Goal: Use online tool/utility

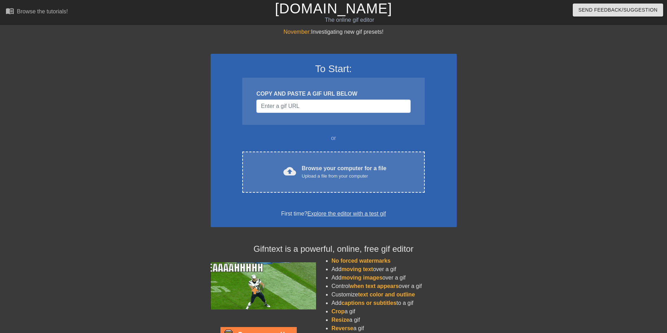
click at [303, 174] on div "Upload a file from your computer" at bounding box center [344, 176] width 85 height 7
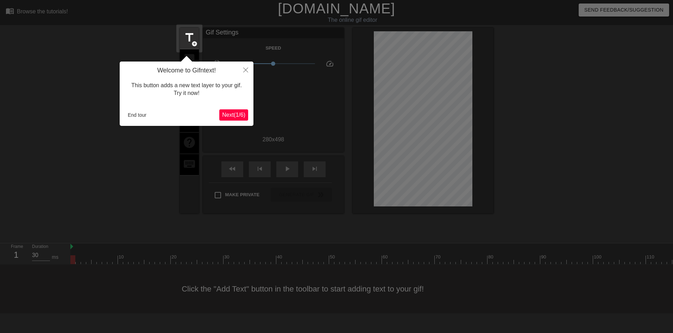
click at [239, 113] on span "Next ( 1 / 6 )" at bounding box center [233, 115] width 23 height 6
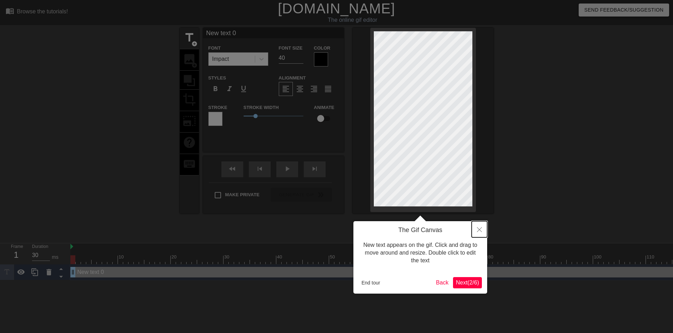
click at [478, 231] on icon "Close" at bounding box center [479, 229] width 5 height 5
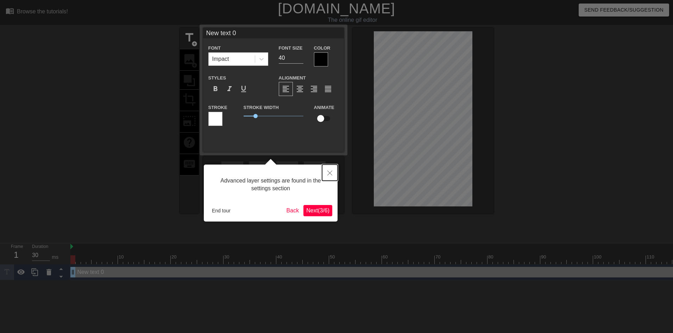
click at [328, 174] on icon "Close" at bounding box center [329, 173] width 5 height 5
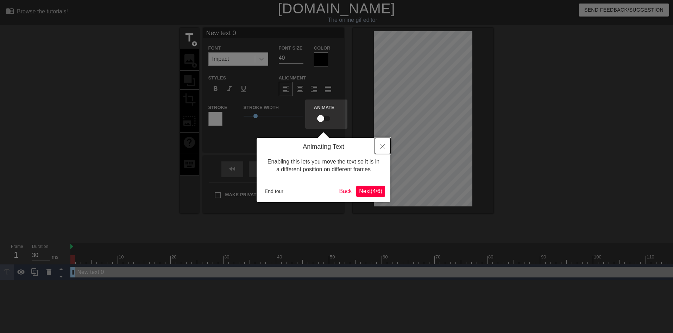
click at [378, 144] on button "Close" at bounding box center [382, 146] width 15 height 16
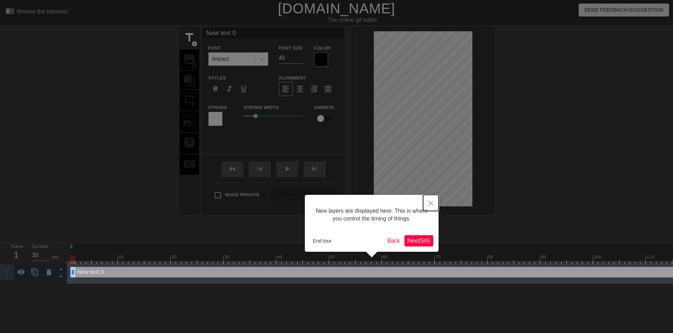
click at [430, 205] on icon "Close" at bounding box center [430, 203] width 5 height 5
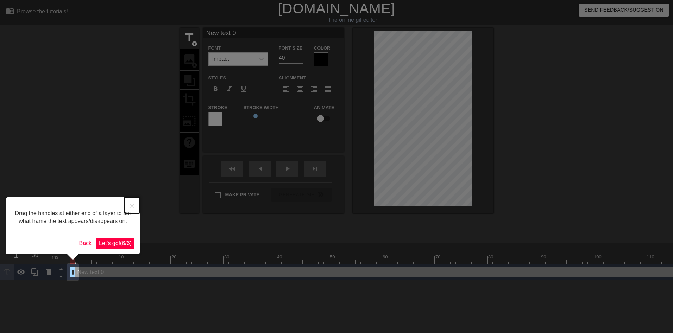
click at [134, 204] on icon "Close" at bounding box center [131, 205] width 5 height 5
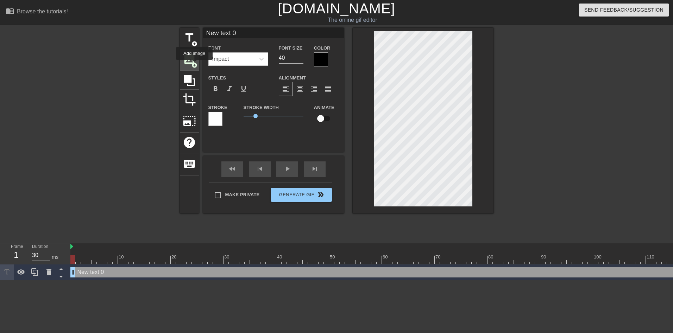
click at [194, 65] on span "add_circle" at bounding box center [194, 65] width 6 height 6
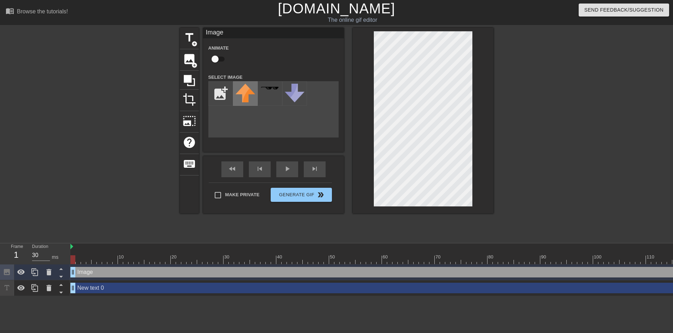
click at [242, 88] on img at bounding box center [245, 93] width 20 height 19
click at [227, 87] on input "file" at bounding box center [221, 94] width 24 height 24
type input "C:\fakepath\flamingtext_com-286033157.png"
click at [241, 93] on div at bounding box center [245, 93] width 25 height 25
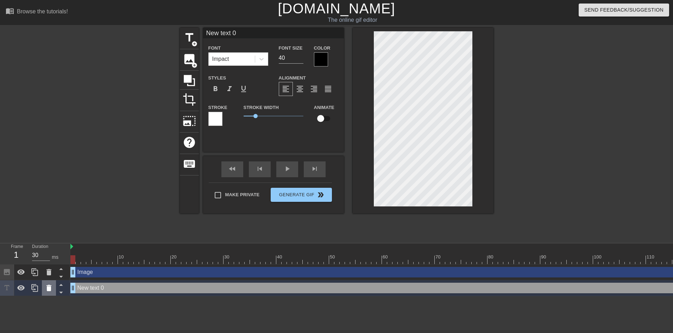
click at [49, 289] on icon at bounding box center [48, 288] width 5 height 6
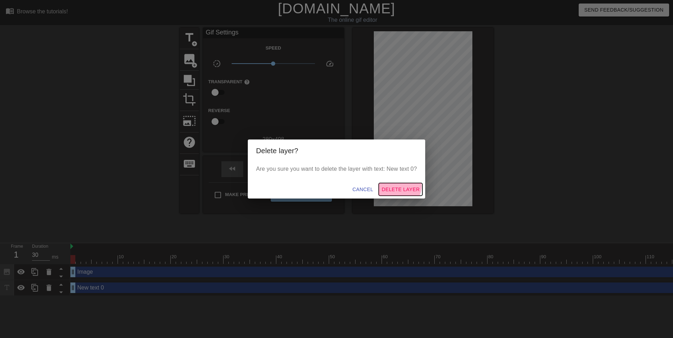
click at [401, 187] on span "Delete Layer" at bounding box center [400, 189] width 38 height 9
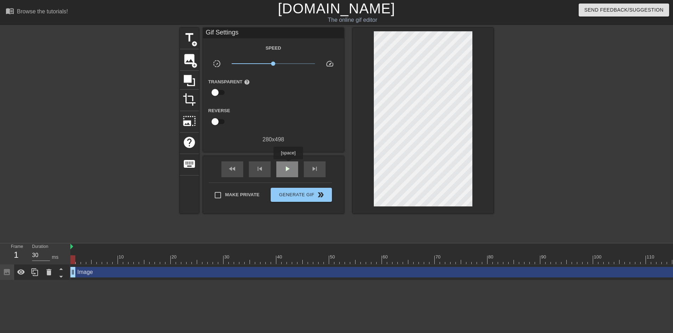
click at [288, 164] on div "play_arrow" at bounding box center [287, 169] width 22 height 16
click at [289, 164] on div "pause" at bounding box center [287, 169] width 22 height 16
click at [71, 260] on div at bounding box center [587, 259] width 1034 height 9
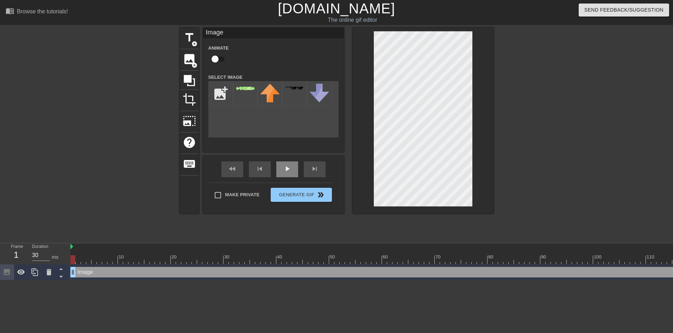
click at [289, 171] on span "play_arrow" at bounding box center [287, 169] width 8 height 8
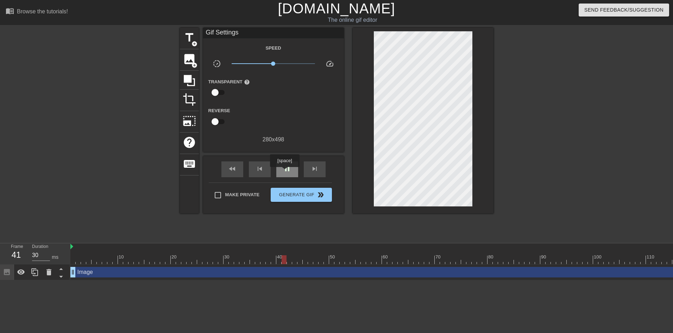
type input "40"
click at [284, 169] on span "pause" at bounding box center [287, 169] width 8 height 8
click at [298, 194] on span "Generate Gif double_arrow" at bounding box center [300, 195] width 55 height 8
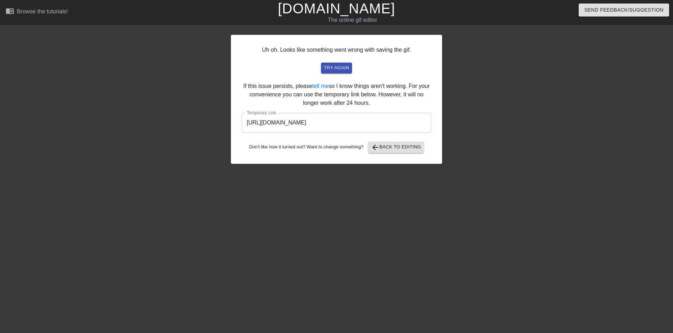
click at [342, 129] on input "[URL][DOMAIN_NAME]" at bounding box center [336, 123] width 189 height 20
